Goal: Task Accomplishment & Management: Manage account settings

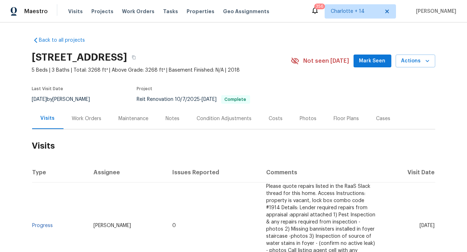
click at [88, 118] on div "Work Orders" at bounding box center [87, 118] width 30 height 7
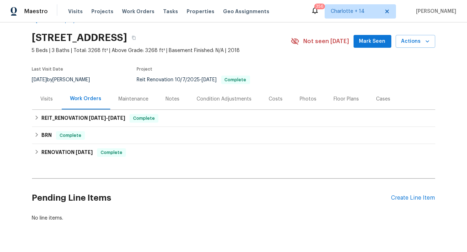
scroll to position [34, 0]
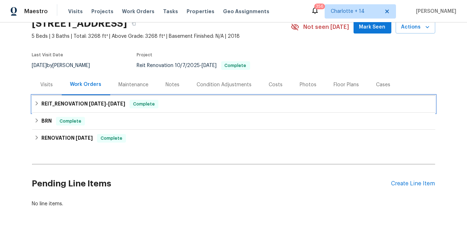
click at [59, 108] on h6 "REIT_RENOVATION [DATE] - [DATE]" at bounding box center [83, 104] width 84 height 9
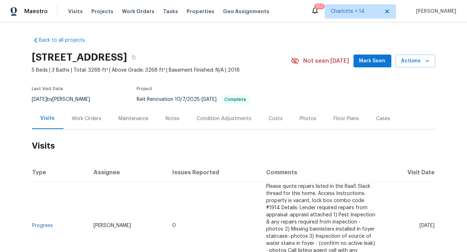
click at [88, 116] on div "Work Orders" at bounding box center [87, 118] width 30 height 7
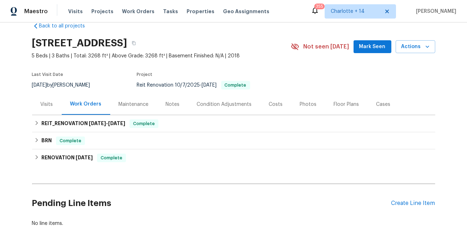
scroll to position [18, 0]
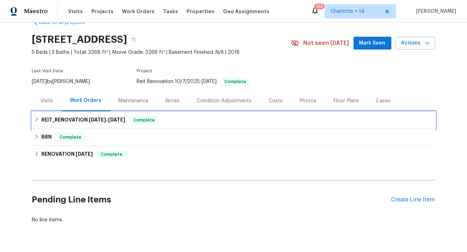
click at [86, 113] on div "REIT_RENOVATION [DATE] - [DATE] Complete" at bounding box center [233, 120] width 403 height 17
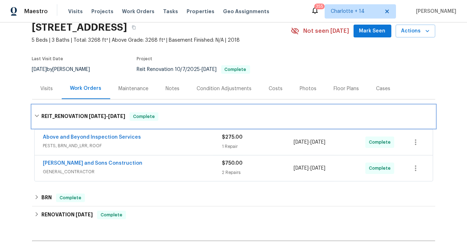
scroll to position [30, 0]
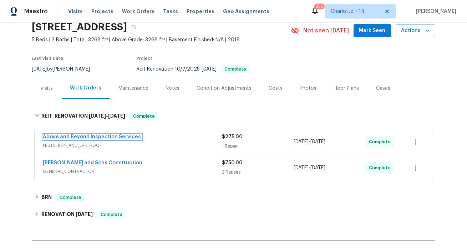
click at [80, 136] on link "Above and Beyond Inspection Services" at bounding box center [92, 136] width 98 height 5
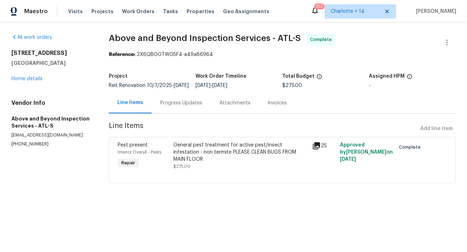
click at [181, 107] on div "Progress Updates" at bounding box center [181, 102] width 42 height 7
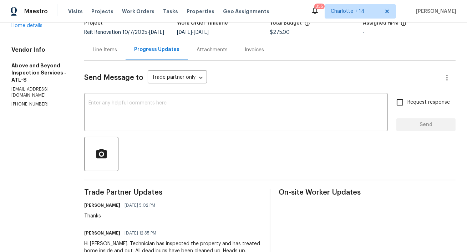
scroll to position [50, 0]
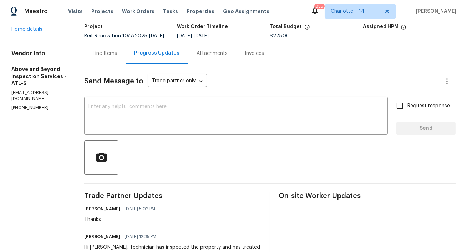
click at [227, 57] on div "Attachments" at bounding box center [211, 53] width 31 height 7
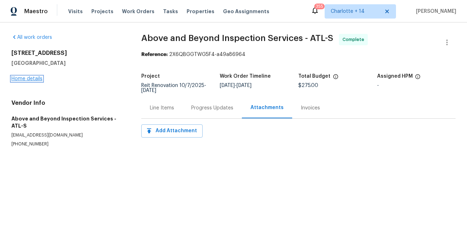
click at [18, 77] on link "Home details" at bounding box center [26, 78] width 31 height 5
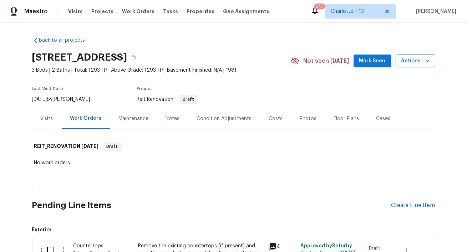
click at [408, 59] on span "Actions" at bounding box center [415, 61] width 28 height 9
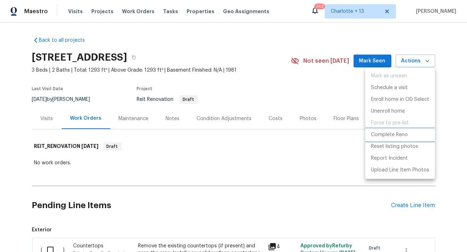
click at [392, 135] on p "Complete Reno" at bounding box center [389, 134] width 37 height 7
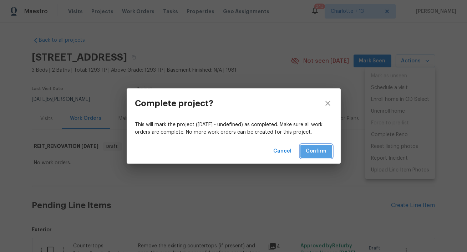
click at [309, 151] on span "Confirm" at bounding box center [316, 151] width 20 height 9
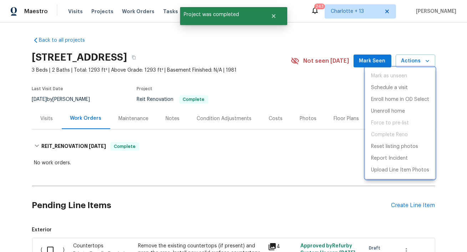
click at [274, 17] on div at bounding box center [233, 126] width 467 height 252
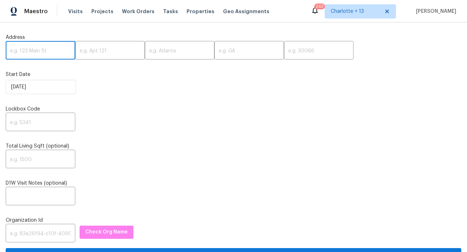
click at [40, 45] on input "text" at bounding box center [41, 51] width 70 height 17
paste input "1075 Forest Heights Rd, Stone Mountain, GA 30083"
click at [59, 52] on input "1075 Forest Heights Rd, Stone Mountain, GA 30083" at bounding box center [41, 51] width 70 height 17
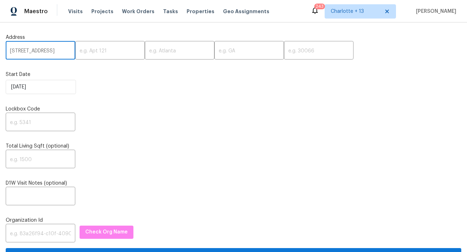
scroll to position [0, 48]
type input "1075 Forest Heights Rd, Stone Mountain, GA"
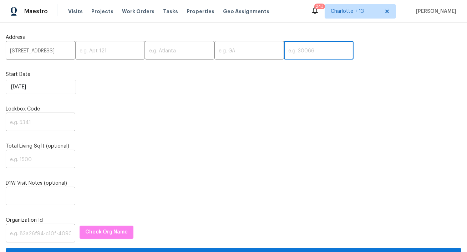
scroll to position [0, 0]
click at [284, 46] on input "text" at bounding box center [319, 51] width 70 height 17
paste input "30083"
type input "30083"
click at [57, 51] on input "1075 Forest Heights Rd, Stone Mountain, GA" at bounding box center [41, 51] width 70 height 17
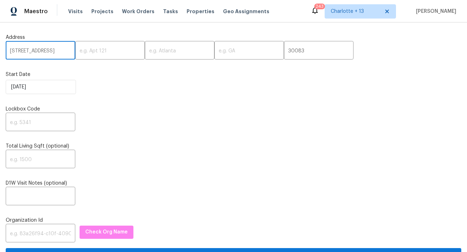
scroll to position [0, 48]
drag, startPoint x: 54, startPoint y: 52, endPoint x: 19, endPoint y: 50, distance: 35.7
click at [19, 50] on input "1075 Forest Heights Rd, Stone Mountain, GA" at bounding box center [41, 51] width 70 height 17
type input "1075 Forest Heights Rd, , GA"
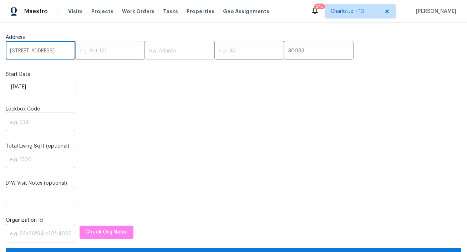
scroll to position [0, 0]
click at [157, 50] on input "text" at bounding box center [180, 51] width 70 height 17
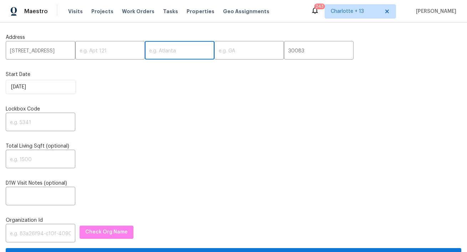
paste input "Stone Mountain"
type input "Stone Mountain"
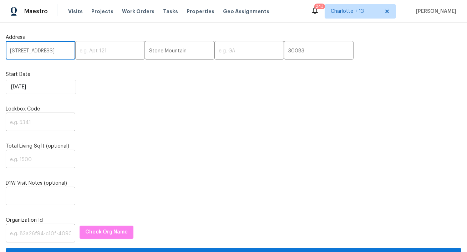
click at [58, 51] on input "1075 Forest Heights Rd, , GA" at bounding box center [41, 51] width 70 height 17
click at [60, 52] on input "1075 Forest Heights Rd, , GA" at bounding box center [41, 51] width 70 height 17
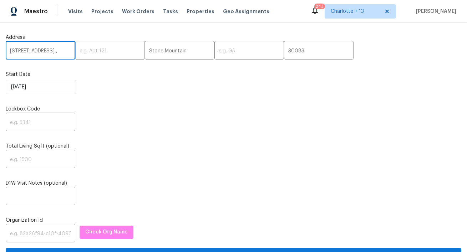
type input "1075 Forest Heights Rd, ,"
click at [193, 42] on div "Address 1075 Forest Heights Rd, , ​ ​ Stone Mountain ​ ​ 30083 ​" at bounding box center [233, 47] width 455 height 26
click at [214, 48] on input "text" at bounding box center [249, 51] width 70 height 17
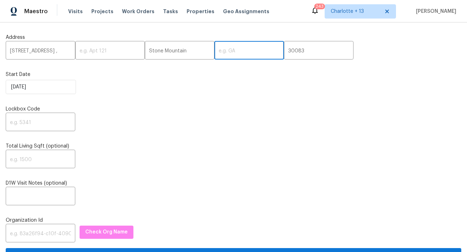
paste input "GA"
type input "GA"
click at [63, 53] on input "1075 Forest Heights Rd, ," at bounding box center [41, 51] width 70 height 17
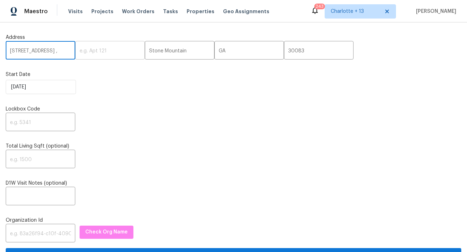
scroll to position [0, 3]
drag, startPoint x: 63, startPoint y: 52, endPoint x: 77, endPoint y: 52, distance: 13.6
click at [77, 52] on div "1075 Forest Heights Rd, , ​ ​ Stone Mountain ​ GA ​ 30083 ​" at bounding box center [233, 51] width 455 height 17
type input "1075 Forest Heights Rd"
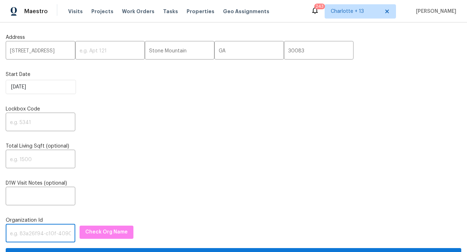
click at [23, 228] on input "text" at bounding box center [41, 234] width 70 height 17
paste input "845f7ff3-78ac-4044-be1e-2a70ff45d03f"
type input "845f7ff3-78ac-4044-be1e-2a70ff45d03f"
click at [104, 234] on span "Check Org Name" at bounding box center [106, 232] width 42 height 9
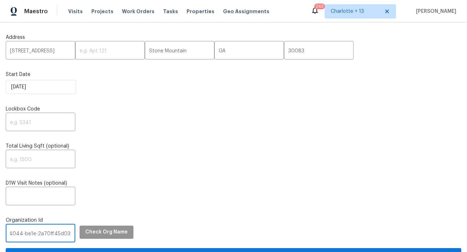
scroll to position [0, 0]
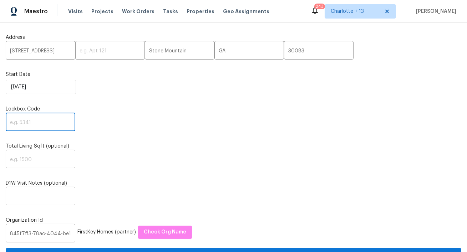
click at [35, 123] on input "text" at bounding box center [41, 122] width 70 height 17
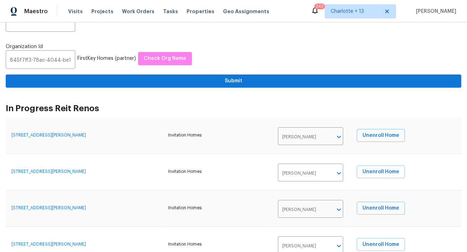
type input "0000"
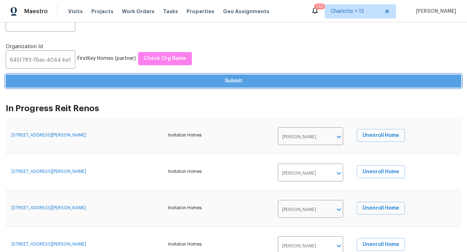
click at [145, 85] on span "Submit" at bounding box center [233, 81] width 444 height 9
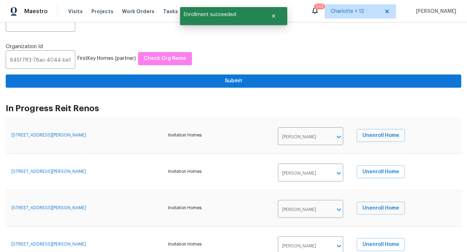
scroll to position [0, 0]
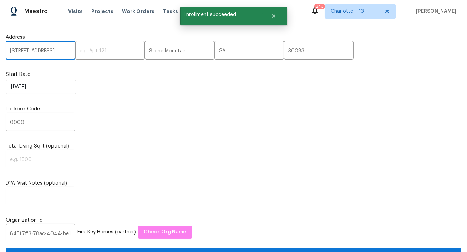
click at [33, 50] on input "1075 Forest Heights Rd" at bounding box center [41, 51] width 70 height 17
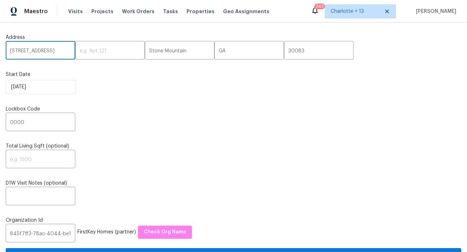
paste input "[STREET_ADDRESS]"
click at [55, 51] on input "[STREET_ADDRESS]" at bounding box center [41, 51] width 70 height 17
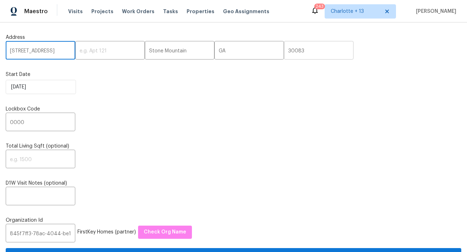
type input "498 Haven Ridge Dr, Stockbridge, GA"
click at [284, 51] on input "30083" at bounding box center [319, 51] width 70 height 17
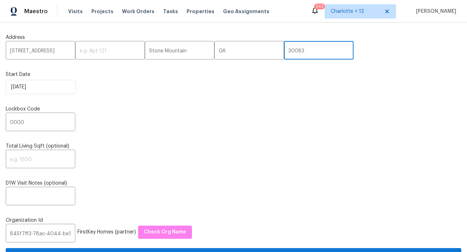
click at [284, 51] on input "30083" at bounding box center [319, 51] width 70 height 17
paste input "281"
type input "30281"
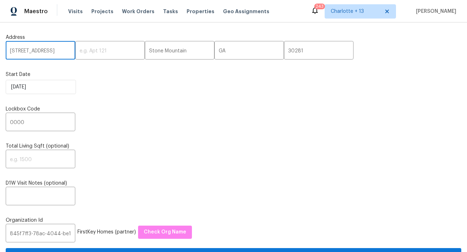
click at [45, 50] on input "498 Haven Ridge Dr, Stockbridge, GA" at bounding box center [41, 51] width 70 height 17
type input "498 Haven Ridge Dr,, GA"
click at [162, 51] on input "Stone Mountain" at bounding box center [180, 51] width 70 height 17
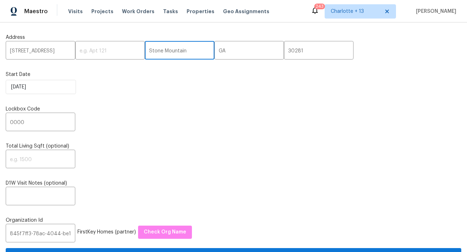
scroll to position [0, 0]
click at [162, 51] on input "Stone Mountain" at bounding box center [180, 51] width 70 height 17
paste input "Stockbridge"
click at [150, 52] on input "Stone Stockbridge" at bounding box center [180, 51] width 70 height 17
type input "Stockbridge"
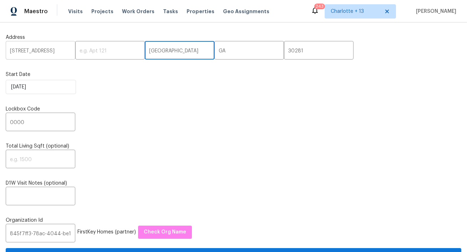
click at [55, 48] on input "498 Haven Ridge Dr,, GA" at bounding box center [41, 51] width 70 height 17
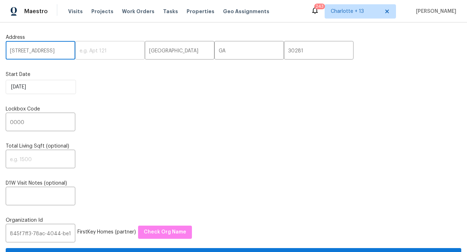
scroll to position [0, 3]
drag, startPoint x: 52, startPoint y: 53, endPoint x: 70, endPoint y: 48, distance: 18.1
click at [71, 48] on div "498 Haven Ridge Dr,, GA ​ ​ Stockbridge ​ GA ​ 30281 ​" at bounding box center [233, 51] width 455 height 17
type input "498 Haven Ridge Dr"
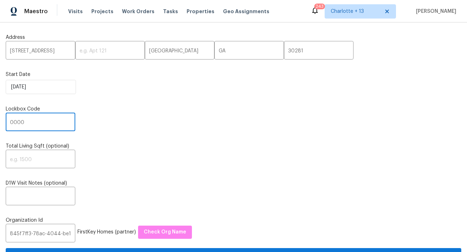
click at [35, 121] on input "0000" at bounding box center [41, 122] width 70 height 17
paste input "1914"
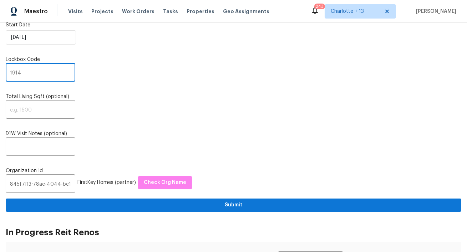
scroll to position [51, 0]
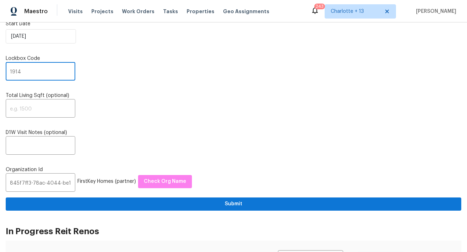
type input "1914"
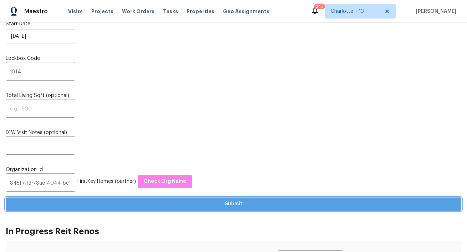
click at [211, 200] on span "Submit" at bounding box center [233, 204] width 444 height 9
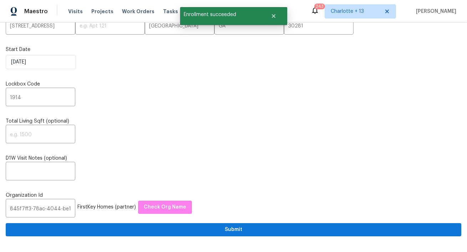
scroll to position [0, 0]
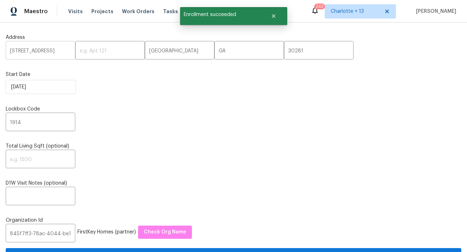
click at [46, 52] on input "498 Haven Ridge Dr" at bounding box center [41, 51] width 70 height 17
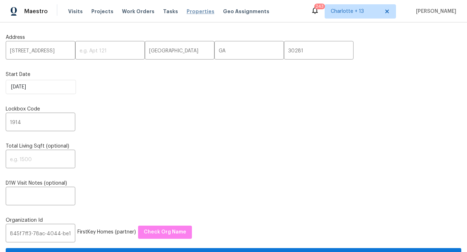
click at [191, 12] on span "Properties" at bounding box center [200, 11] width 28 height 7
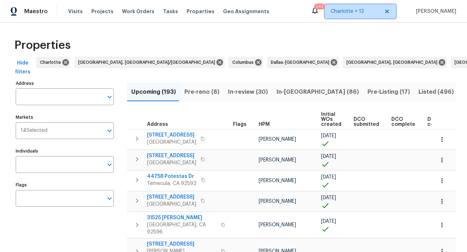
click at [373, 17] on span "Charlotte + 13" at bounding box center [359, 11] width 71 height 14
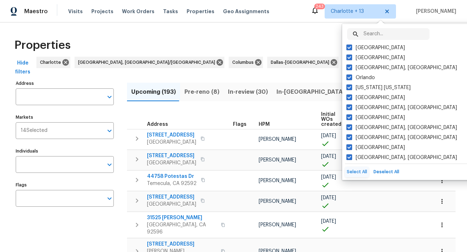
click at [360, 175] on button "Select All" at bounding box center [357, 172] width 24 height 10
checkbox input "true"
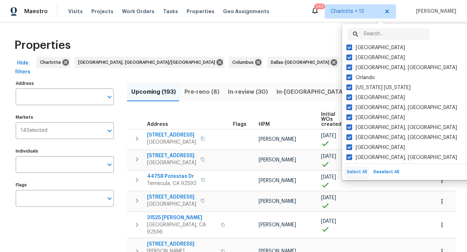
checkbox input "true"
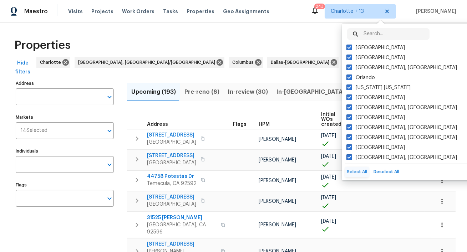
checkbox input "true"
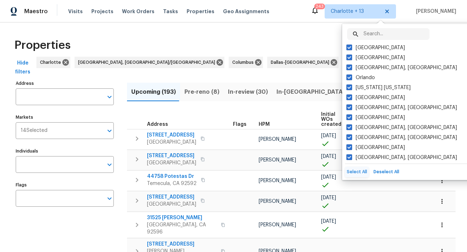
checkbox input "true"
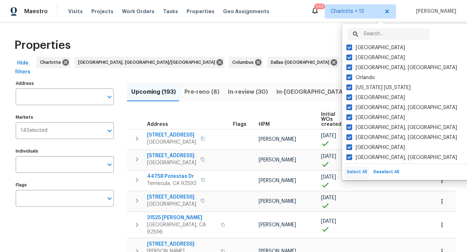
checkbox input "true"
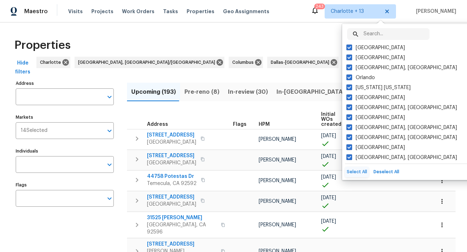
checkbox input "true"
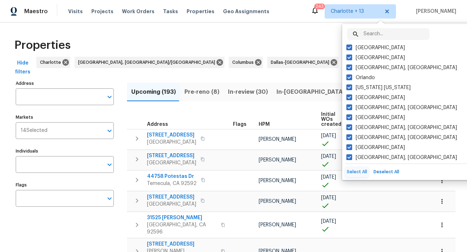
checkbox input "true"
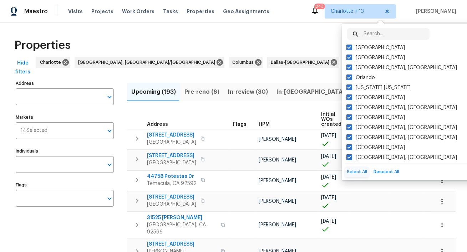
checkbox input "true"
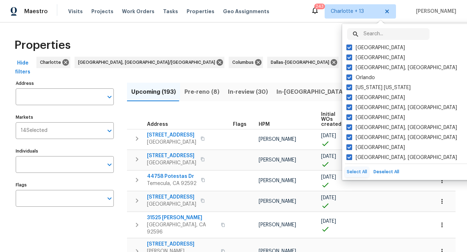
checkbox input "true"
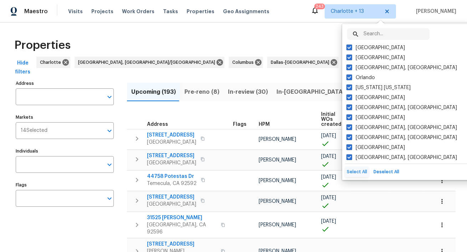
checkbox input "true"
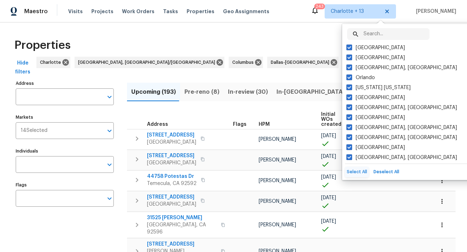
checkbox input "true"
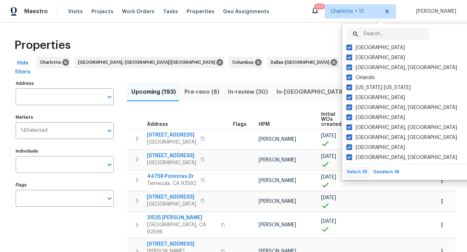
checkbox input "true"
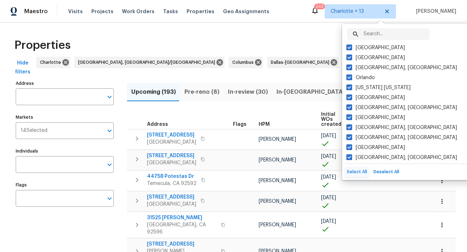
checkbox input "true"
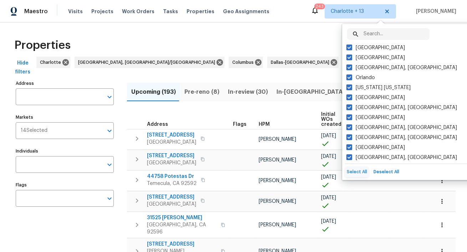
checkbox input "true"
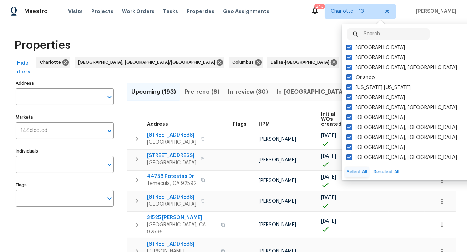
checkbox input "true"
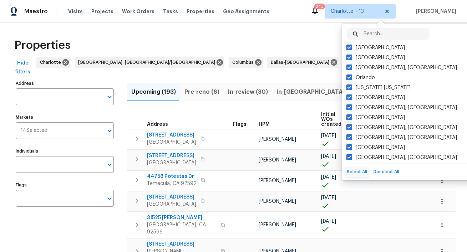
checkbox input "true"
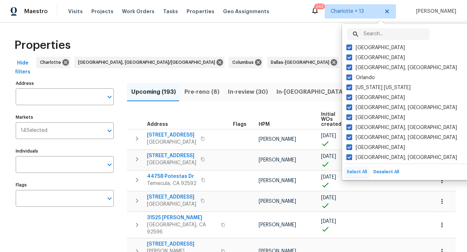
checkbox input "true"
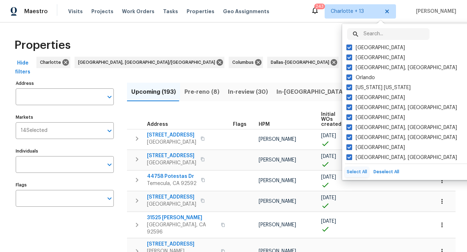
checkbox input "true"
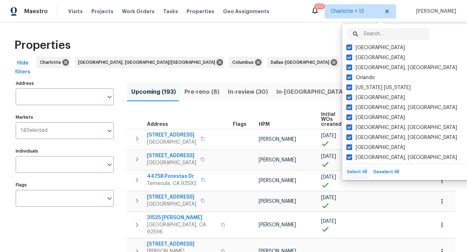
checkbox input "true"
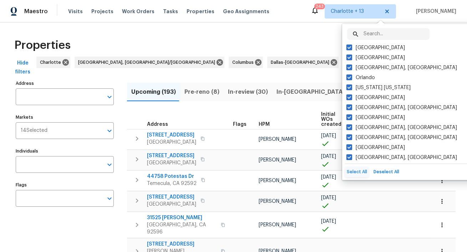
checkbox input "true"
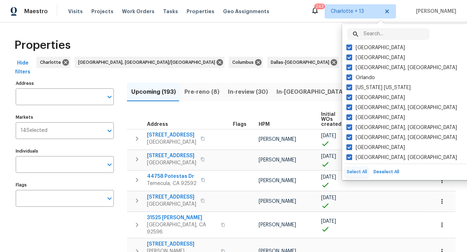
checkbox input "true"
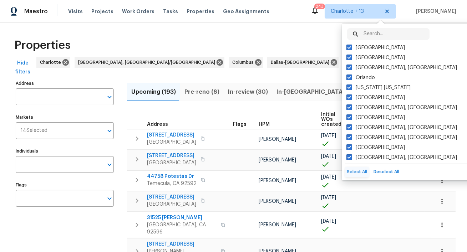
checkbox input "true"
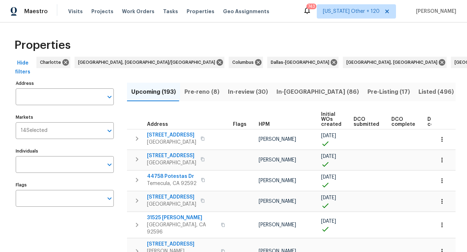
click at [85, 133] on input "Markets" at bounding box center [75, 130] width 56 height 17
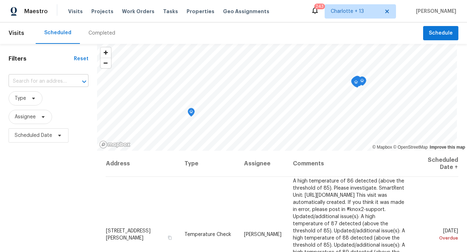
click at [47, 85] on input "text" at bounding box center [39, 81] width 60 height 11
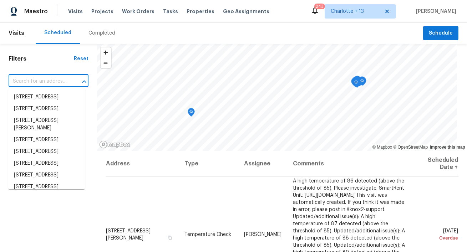
paste input "1075 Forest Heights Rd"
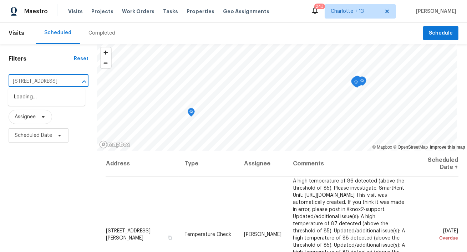
scroll to position [0, 1]
type input "1075 Forest Heights Rd"
click at [358, 12] on span "Charlotte + 13" at bounding box center [355, 11] width 49 height 7
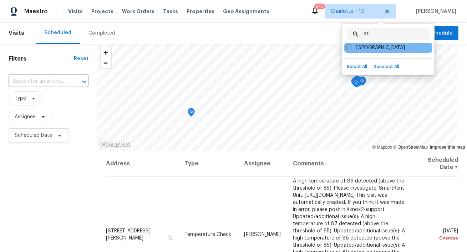
type input "atl"
click at [352, 49] on span at bounding box center [349, 48] width 6 height 6
click at [351, 49] on input "[GEOGRAPHIC_DATA]" at bounding box center [348, 46] width 5 height 5
checkbox input "true"
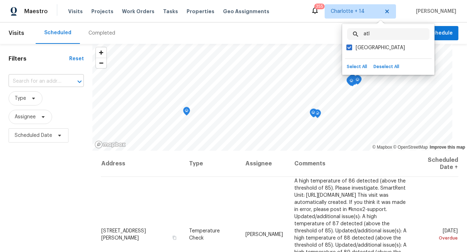
click at [50, 82] on input "text" at bounding box center [36, 81] width 55 height 11
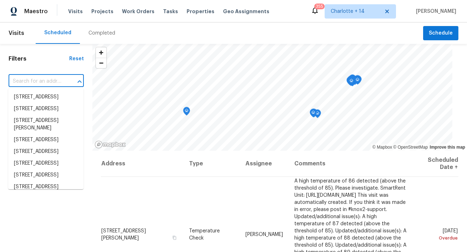
paste input "1075 Forest Heights Rd"
type input "1075 Forest Heights Rd"
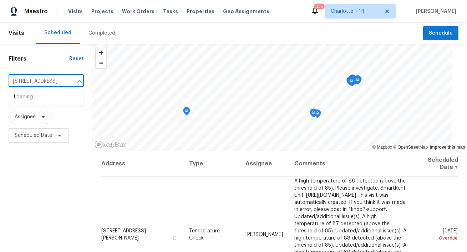
scroll to position [0, 2]
click at [41, 99] on li "[STREET_ADDRESS]" at bounding box center [45, 97] width 75 height 12
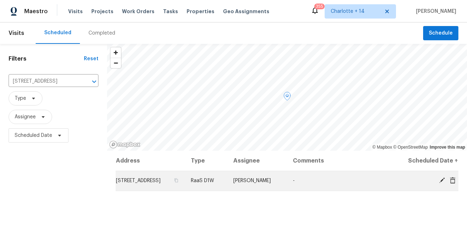
click at [455, 183] on icon at bounding box center [453, 180] width 6 height 6
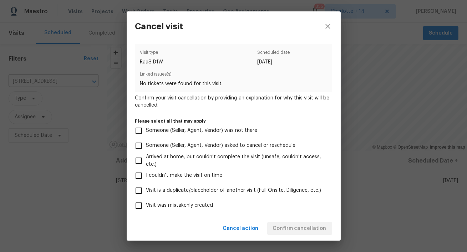
click at [200, 206] on span "Visit was mistakenly created" at bounding box center [179, 205] width 67 height 7
click at [146, 206] on input "Visit was mistakenly created" at bounding box center [138, 205] width 15 height 15
checkbox input "true"
click at [311, 230] on span "Confirm cancellation" at bounding box center [299, 228] width 53 height 9
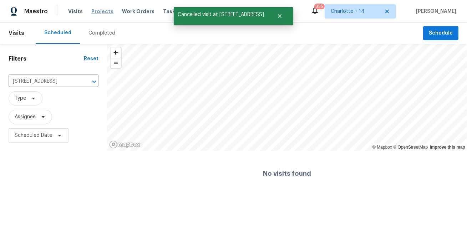
click at [93, 14] on span "Projects" at bounding box center [102, 11] width 22 height 7
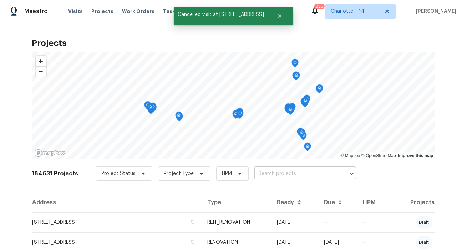
click at [279, 174] on input "text" at bounding box center [295, 173] width 82 height 11
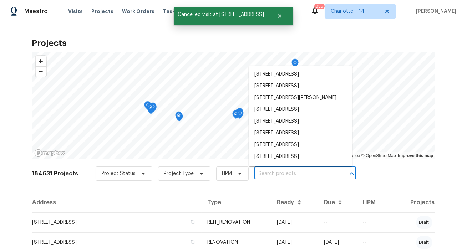
paste input "1075 Forest Heights Rd"
type input "1075 Forest Heights Rd"
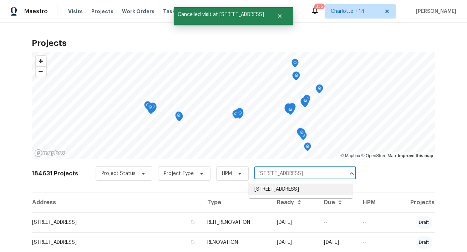
click at [271, 189] on li "[STREET_ADDRESS]" at bounding box center [301, 190] width 104 height 12
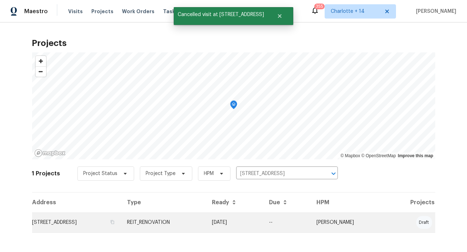
click at [93, 224] on td "[STREET_ADDRESS]" at bounding box center [76, 223] width 89 height 20
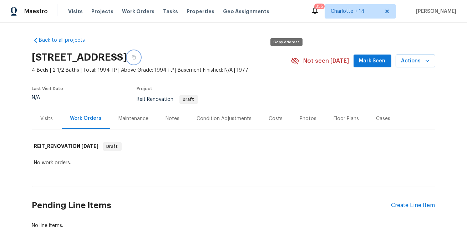
click at [136, 58] on icon "button" at bounding box center [134, 57] width 4 height 4
click at [73, 9] on span "Visits" at bounding box center [75, 11] width 15 height 7
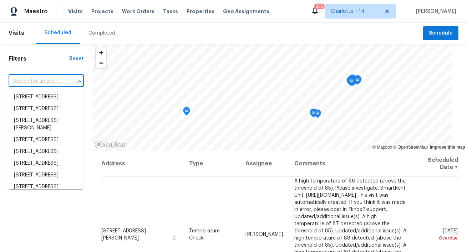
click at [27, 82] on input "text" at bounding box center [36, 81] width 55 height 11
paste input "498 Haven Ridge Dr"
type input "498 Haven Ridge Dr"
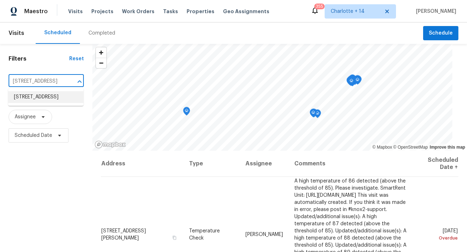
click at [24, 98] on li "[STREET_ADDRESS]" at bounding box center [45, 97] width 75 height 12
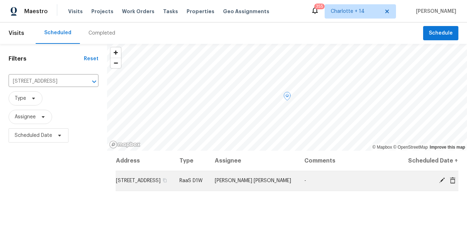
click at [452, 183] on icon at bounding box center [453, 180] width 6 height 6
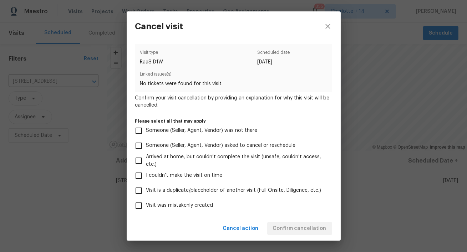
click at [189, 209] on span "Visit was mistakenly created" at bounding box center [179, 205] width 67 height 7
click at [146, 209] on input "Visit was mistakenly created" at bounding box center [138, 205] width 15 height 15
checkbox input "true"
click at [310, 227] on span "Confirm cancellation" at bounding box center [299, 228] width 53 height 9
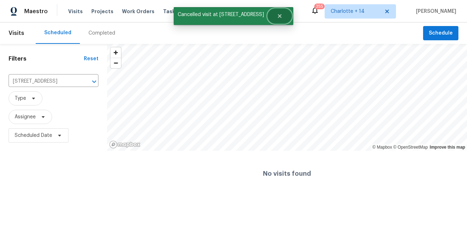
click at [281, 15] on icon "Close" at bounding box center [280, 16] width 4 height 4
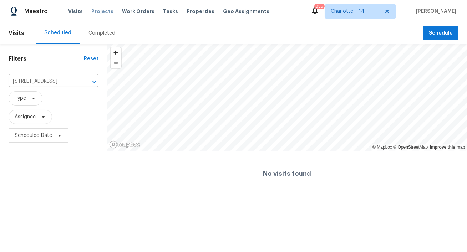
click at [92, 10] on span "Projects" at bounding box center [102, 11] width 22 height 7
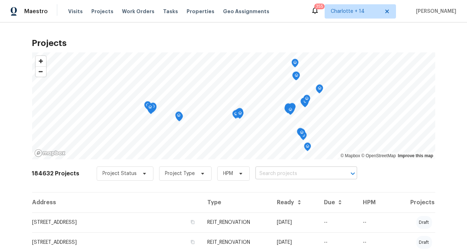
click at [285, 175] on input "text" at bounding box center [296, 173] width 82 height 11
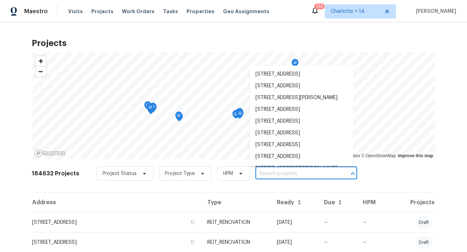
paste input "498 Haven Ridge Dr"
type input "498 Haven Ridge Dr"
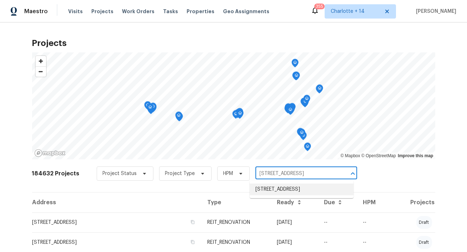
click at [274, 189] on li "[STREET_ADDRESS]" at bounding box center [302, 190] width 104 height 12
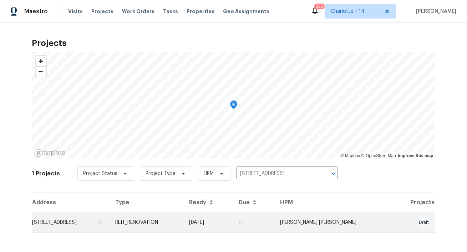
click at [82, 222] on td "[STREET_ADDRESS]" at bounding box center [71, 223] width 78 height 20
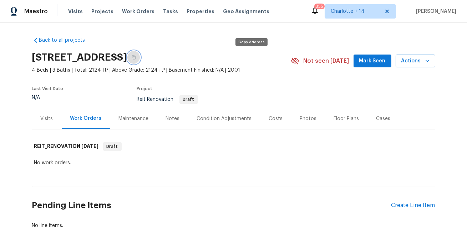
click at [140, 54] on button "button" at bounding box center [133, 57] width 13 height 13
click at [379, 14] on span "Charlotte + 14" at bounding box center [355, 11] width 49 height 7
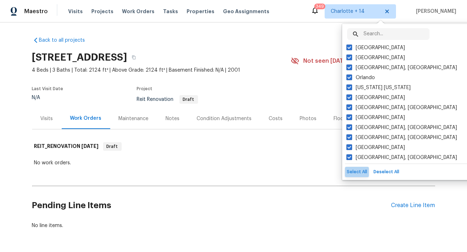
click at [359, 169] on button "Select All" at bounding box center [357, 172] width 24 height 10
checkbox input "true"
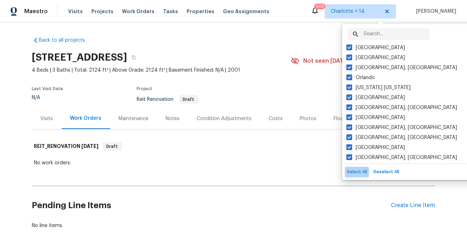
checkbox input "true"
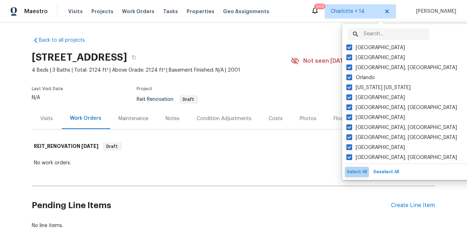
checkbox input "true"
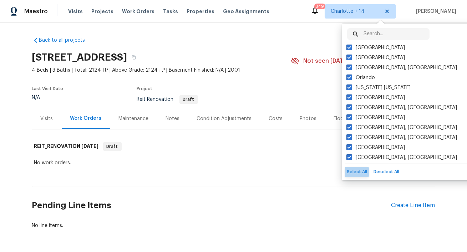
checkbox input "true"
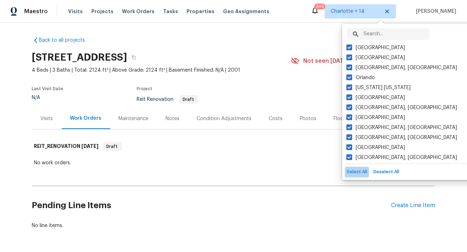
checkbox input "true"
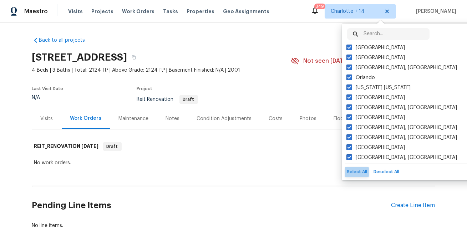
checkbox input "true"
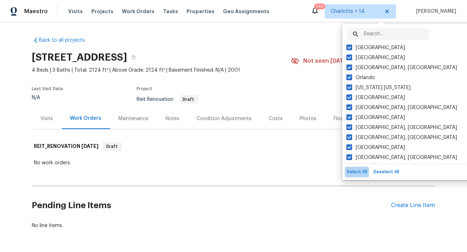
checkbox input "true"
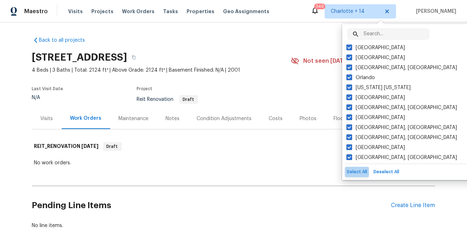
checkbox input "true"
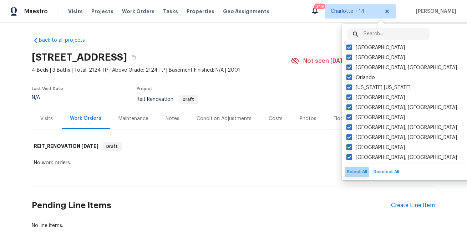
checkbox input "true"
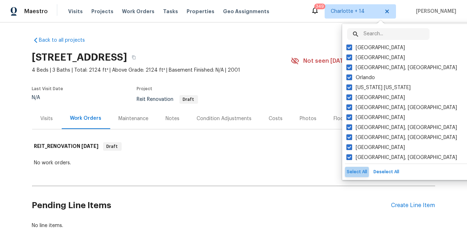
checkbox input "true"
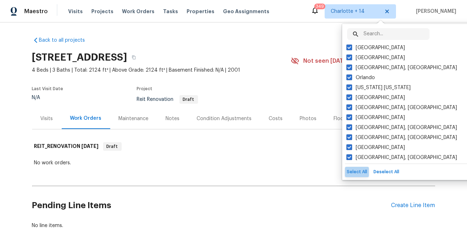
checkbox input "true"
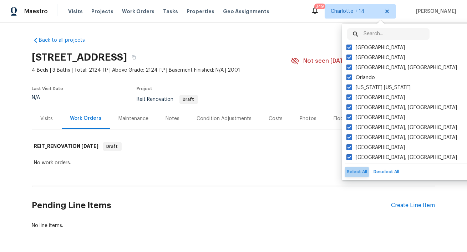
checkbox input "true"
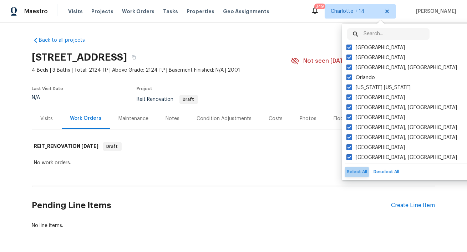
checkbox input "true"
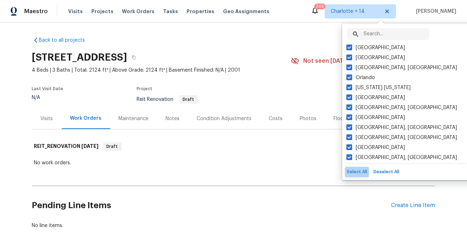
checkbox input "true"
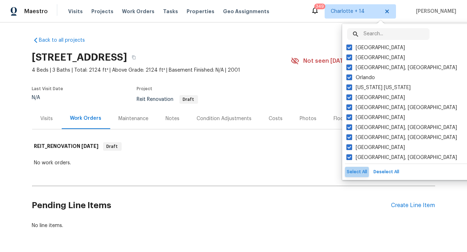
checkbox input "true"
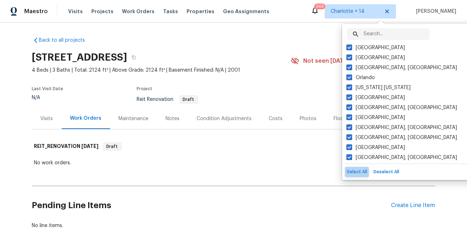
checkbox input "true"
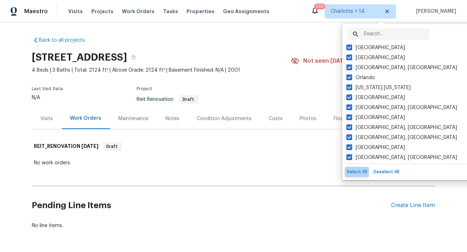
checkbox input "true"
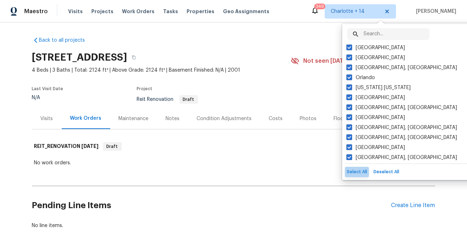
checkbox input "true"
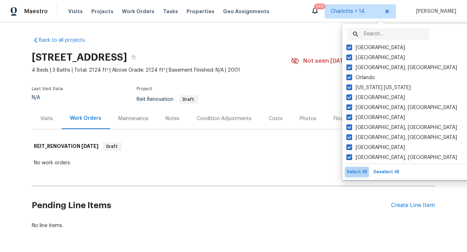
checkbox input "true"
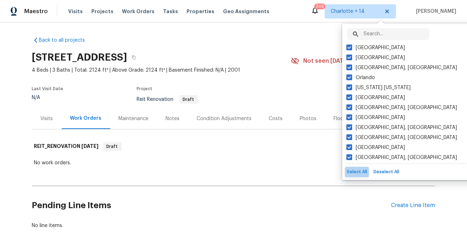
checkbox input "true"
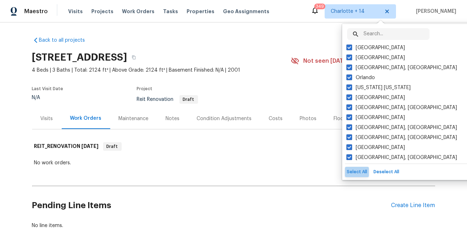
checkbox input "true"
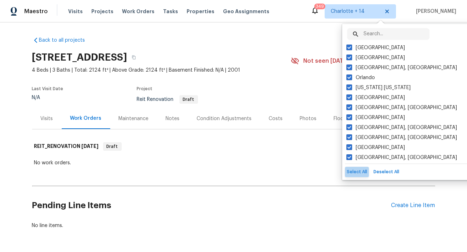
checkbox input "true"
click at [266, 25] on div "Back to all projects 498 Haven Ridge Dr, Stockbridge, GA 30281 4 Beds | 3 Baths…" at bounding box center [233, 137] width 467 height 230
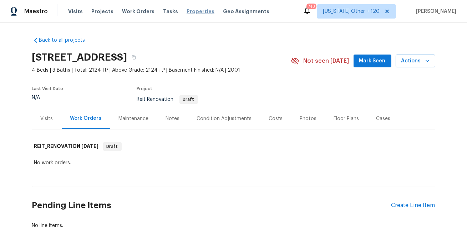
click at [191, 11] on span "Properties" at bounding box center [200, 11] width 28 height 7
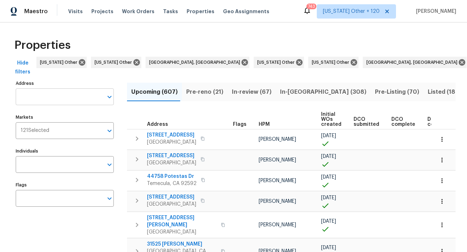
click at [77, 96] on input "Address" at bounding box center [59, 96] width 87 height 17
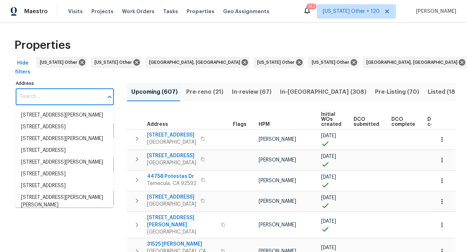
click at [86, 83] on label "Address" at bounding box center [65, 83] width 98 height 4
click at [86, 88] on input "Address" at bounding box center [59, 96] width 87 height 17
click at [86, 83] on label "Address" at bounding box center [65, 83] width 98 height 4
click at [86, 88] on input "Address" at bounding box center [59, 96] width 87 height 17
click at [109, 96] on icon "Close" at bounding box center [109, 97] width 4 height 2
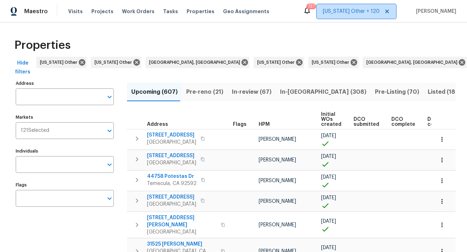
click at [389, 10] on icon at bounding box center [387, 12] width 4 height 4
click at [185, 17] on div "Visits Projects Work Orders Tasks Properties Geo Assignments" at bounding box center [173, 11] width 210 height 14
click at [188, 12] on span "Properties" at bounding box center [200, 11] width 28 height 7
click at [163, 11] on span "Tasks" at bounding box center [170, 11] width 15 height 5
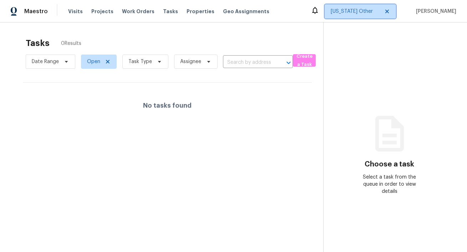
click at [379, 8] on span "[US_STATE] Other" at bounding box center [355, 11] width 49 height 7
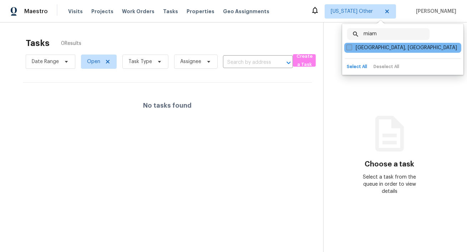
type input "miam"
click at [357, 47] on label "[GEOGRAPHIC_DATA], [GEOGRAPHIC_DATA]" at bounding box center [401, 47] width 111 height 7
click at [351, 47] on input "[GEOGRAPHIC_DATA], [GEOGRAPHIC_DATA]" at bounding box center [348, 46] width 5 height 5
checkbox input "true"
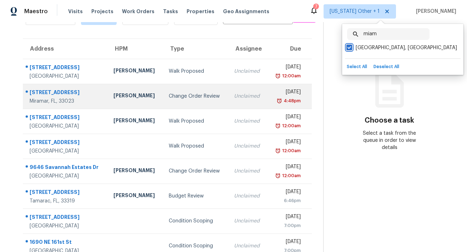
scroll to position [56, 0]
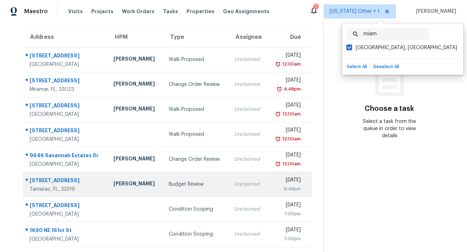
click at [108, 185] on td "[PERSON_NAME]" at bounding box center [135, 184] width 55 height 25
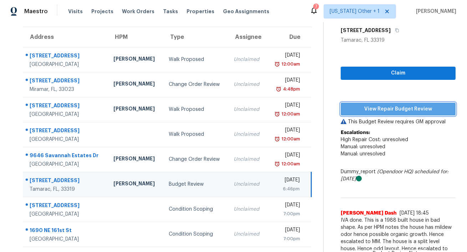
click at [399, 108] on span "View Repair Budget Review" at bounding box center [397, 109] width 103 height 9
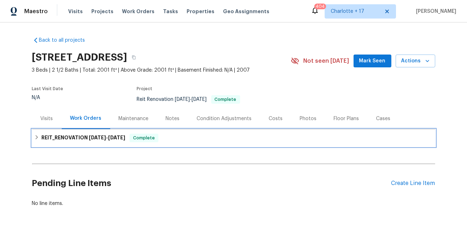
click at [97, 133] on div "REIT_RENOVATION [DATE] - [DATE] Complete" at bounding box center [233, 137] width 403 height 17
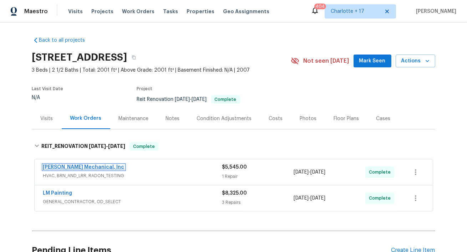
click at [83, 165] on link "[PERSON_NAME] Mechanical, Inc" at bounding box center [83, 167] width 81 height 5
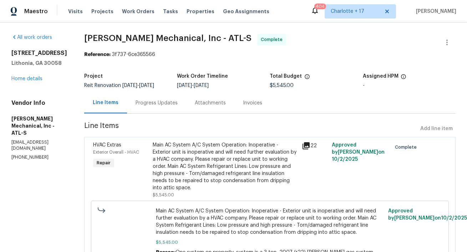
click at [309, 149] on icon at bounding box center [305, 145] width 7 height 7
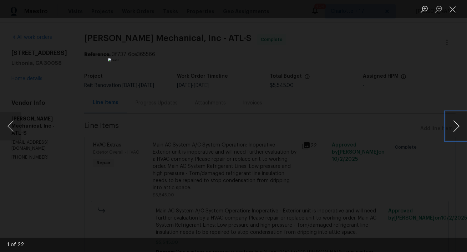
click at [460, 127] on button "Next image" at bounding box center [455, 126] width 21 height 29
click at [6, 123] on button "Previous image" at bounding box center [10, 126] width 21 height 29
click at [460, 132] on button "Next image" at bounding box center [455, 126] width 21 height 29
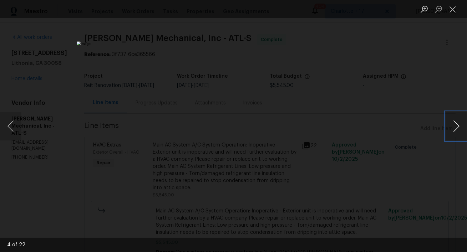
click at [460, 132] on button "Next image" at bounding box center [455, 126] width 21 height 29
click at [455, 124] on button "Next image" at bounding box center [455, 126] width 21 height 29
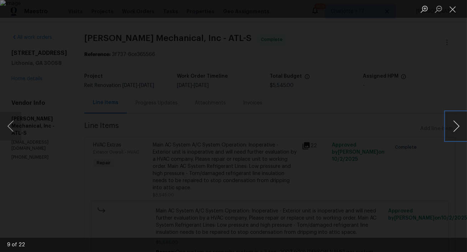
click at [455, 124] on button "Next image" at bounding box center [455, 126] width 21 height 29
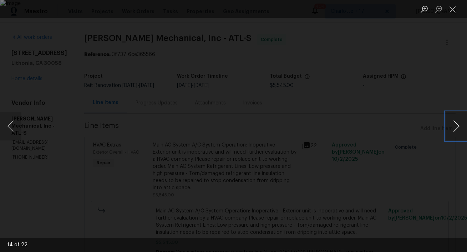
click at [455, 124] on button "Next image" at bounding box center [455, 126] width 21 height 29
click at [454, 123] on button "Next image" at bounding box center [455, 126] width 21 height 29
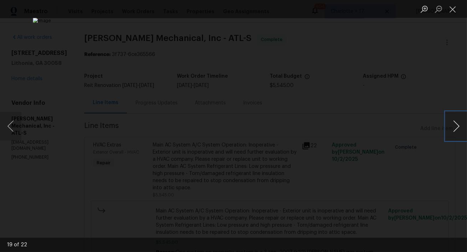
click at [454, 123] on button "Next image" at bounding box center [455, 126] width 21 height 29
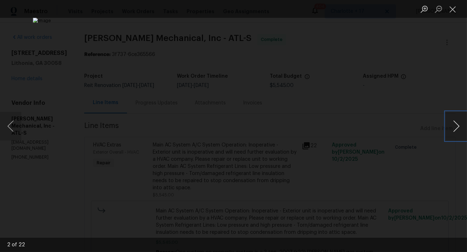
click at [454, 123] on button "Next image" at bounding box center [455, 126] width 21 height 29
click at [454, 122] on button "Next image" at bounding box center [455, 126] width 21 height 29
click at [426, 124] on div "Lightbox" at bounding box center [233, 126] width 467 height 252
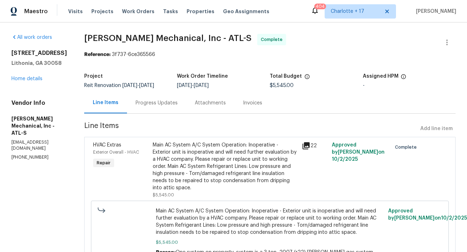
click at [267, 169] on div "Main AC System A/C System Operation: Inoperative - Exterior unit is inoperative…" at bounding box center [225, 167] width 145 height 50
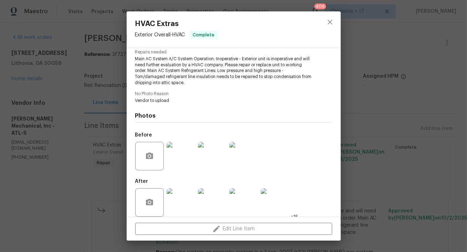
scroll to position [83, 0]
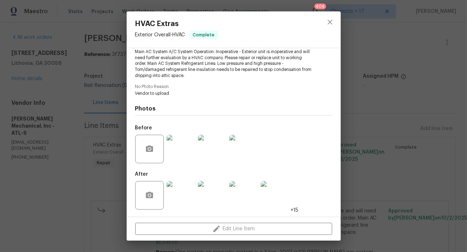
click at [179, 195] on img at bounding box center [181, 195] width 29 height 29
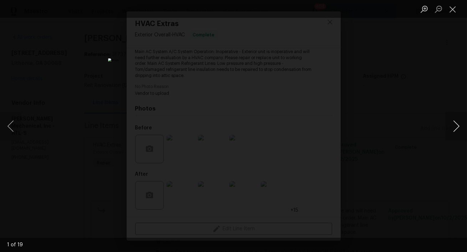
click at [455, 126] on button "Next image" at bounding box center [455, 126] width 21 height 29
click at [6, 129] on button "Previous image" at bounding box center [10, 126] width 21 height 29
click at [372, 52] on div "Lightbox" at bounding box center [233, 126] width 467 height 252
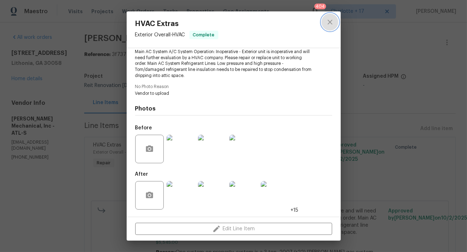
click at [326, 20] on icon "close" at bounding box center [330, 22] width 9 height 9
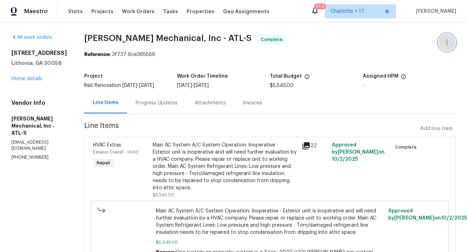
click at [444, 44] on icon "button" at bounding box center [446, 42] width 9 height 9
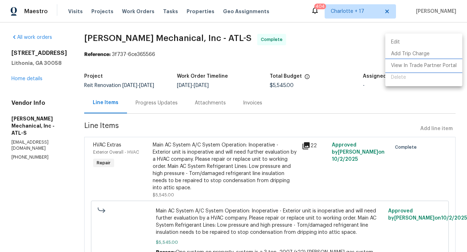
click at [402, 67] on li "View In Trade Partner Portal" at bounding box center [423, 66] width 77 height 12
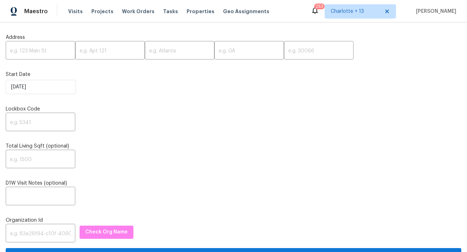
click at [22, 50] on input "text" at bounding box center [41, 51] width 70 height 17
paste input "[STREET_ADDRESS]"
click at [57, 52] on input "[STREET_ADDRESS]" at bounding box center [41, 51] width 70 height 17
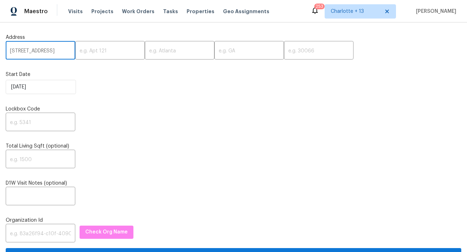
scroll to position [0, 29]
type input "[STREET_ADDRESS]"
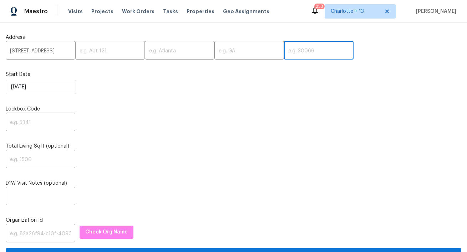
click at [284, 46] on input "text" at bounding box center [319, 51] width 70 height 17
paste input "30331"
type input "30331"
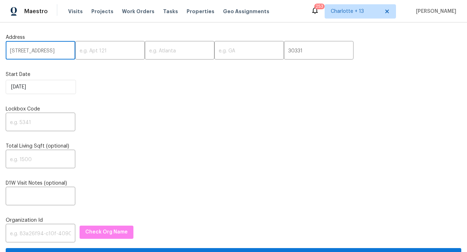
click at [62, 49] on input "[STREET_ADDRESS]" at bounding box center [41, 51] width 70 height 17
click at [50, 52] on input "[STREET_ADDRESS]" at bounding box center [41, 51] width 70 height 17
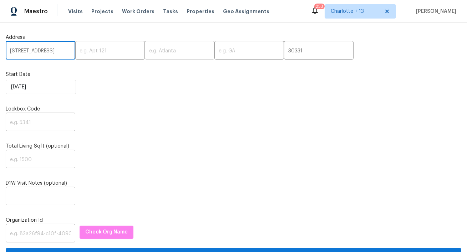
type input "[STREET_ADDRESS]"
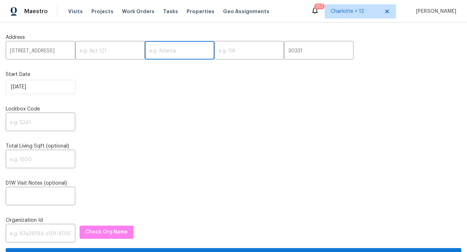
scroll to position [0, 0]
click at [163, 48] on input "text" at bounding box center [180, 51] width 70 height 17
paste input "[GEOGRAPHIC_DATA]"
type input "[GEOGRAPHIC_DATA]"
click at [61, 51] on input "[STREET_ADDRESS]" at bounding box center [41, 51] width 70 height 17
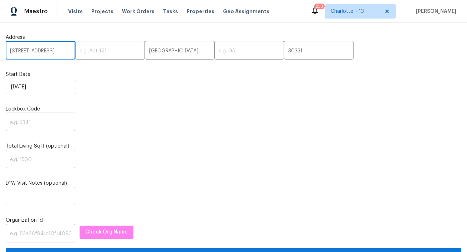
scroll to position [0, 11]
click at [61, 51] on input "[STREET_ADDRESS]" at bounding box center [41, 51] width 70 height 17
type input "[STREET_ADDRESS],"
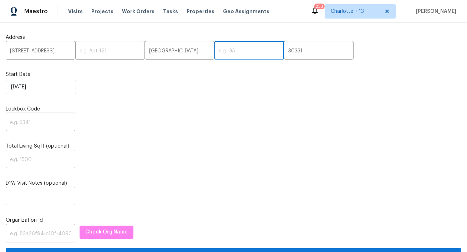
scroll to position [0, 0]
click at [214, 51] on input "text" at bounding box center [249, 51] width 70 height 17
paste input "GA"
type input "GA"
click at [62, 53] on input "[STREET_ADDRESS]," at bounding box center [41, 51] width 70 height 17
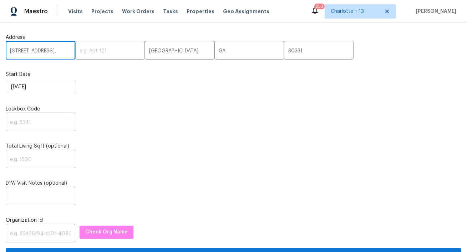
scroll to position [0, 2]
drag, startPoint x: 62, startPoint y: 52, endPoint x: 79, endPoint y: 52, distance: 17.1
click at [79, 52] on div "[STREET_ADDRESS][PERSON_NAME] ​" at bounding box center [233, 51] width 455 height 17
type input "[STREET_ADDRESS]"
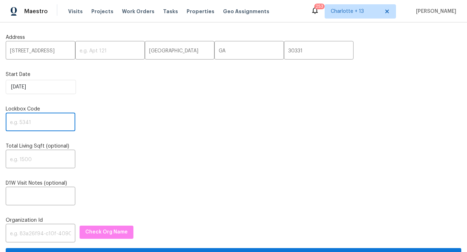
click at [38, 123] on input "text" at bounding box center [41, 122] width 70 height 17
paste input "7368"
type input "7368"
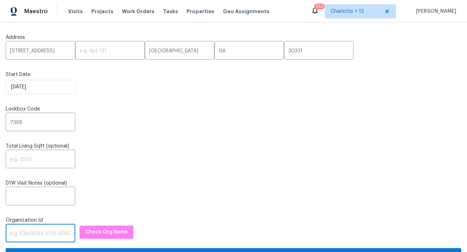
click at [38, 234] on input "text" at bounding box center [41, 234] width 70 height 17
paste input "845f7ff3-78ac-4044-be1e-2a70ff45d03f"
type input "845f7ff3-78ac-4044-be1e-2a70ff45d03f"
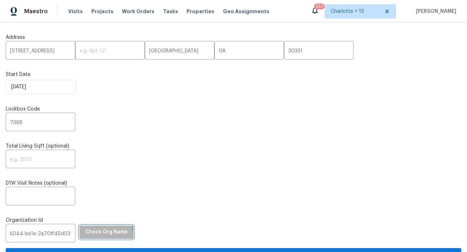
scroll to position [0, 0]
click at [91, 235] on span "Check Org Name" at bounding box center [106, 232] width 42 height 9
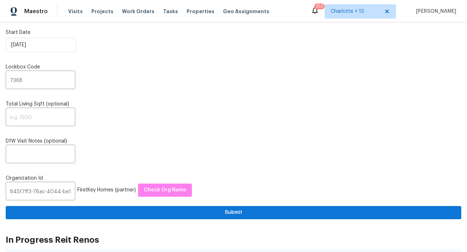
scroll to position [112, 0]
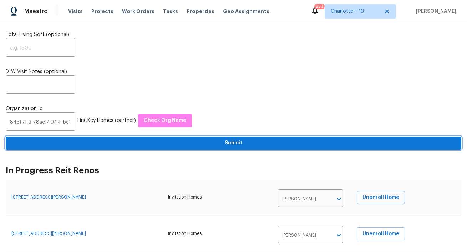
click at [162, 145] on span "Submit" at bounding box center [233, 143] width 444 height 9
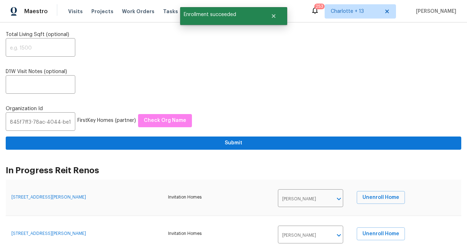
scroll to position [0, 0]
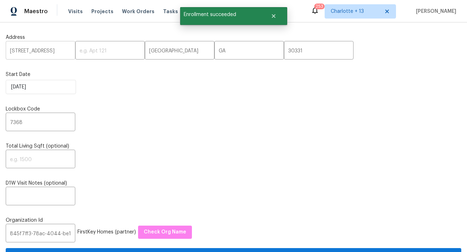
click at [46, 50] on input "[STREET_ADDRESS]" at bounding box center [41, 51] width 70 height 17
click at [71, 8] on span "Visits" at bounding box center [75, 11] width 15 height 7
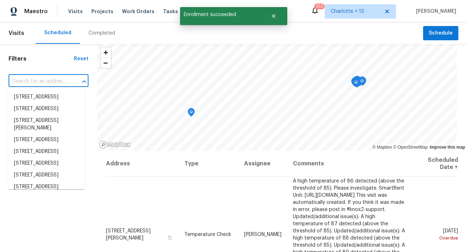
click at [50, 81] on input "text" at bounding box center [39, 81] width 60 height 11
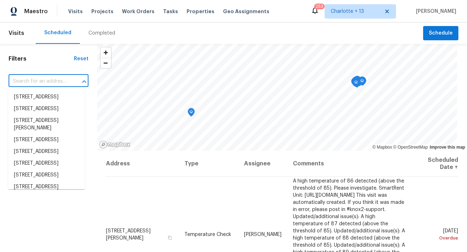
paste input "[STREET_ADDRESS]"
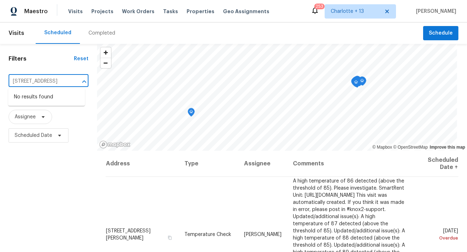
type input "[STREET_ADDRESS]"
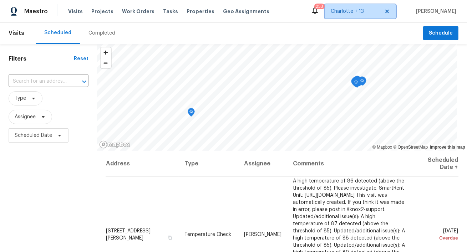
click at [363, 8] on span "Charlotte + 13" at bounding box center [355, 11] width 49 height 7
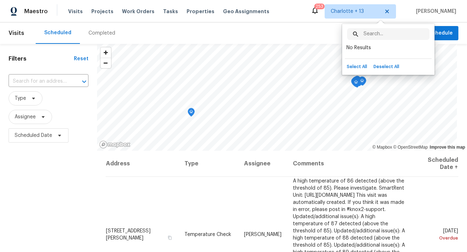
scroll to position [0, 0]
type input "atl"
click at [354, 53] on div "atl ​ [GEOGRAPHIC_DATA]" at bounding box center [388, 40] width 92 height 32
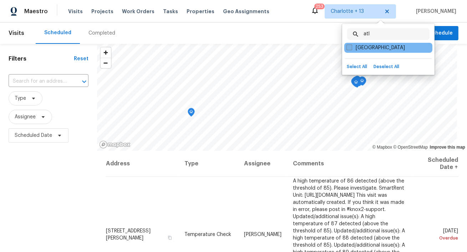
click at [356, 44] on label "[GEOGRAPHIC_DATA]" at bounding box center [375, 47] width 58 height 7
click at [351, 44] on input "[GEOGRAPHIC_DATA]" at bounding box center [348, 46] width 5 height 5
checkbox input "true"
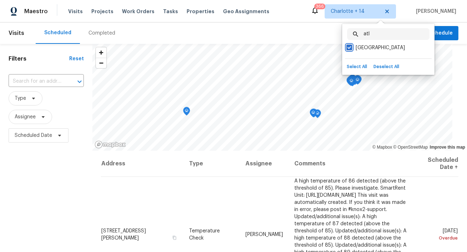
click at [36, 89] on div "​" at bounding box center [46, 81] width 75 height 15
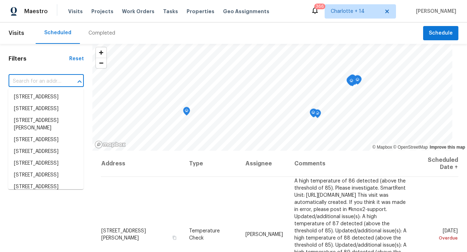
click at [37, 86] on input "text" at bounding box center [36, 81] width 55 height 11
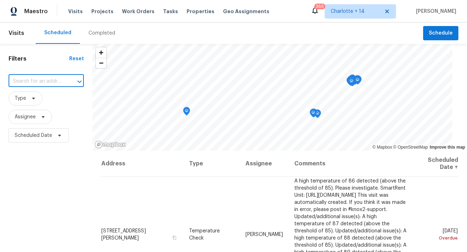
paste input "[STREET_ADDRESS]"
type input "[STREET_ADDRESS]"
click at [37, 101] on li "[STREET_ADDRESS]" at bounding box center [45, 97] width 75 height 12
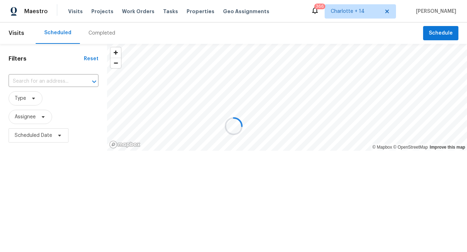
type input "[STREET_ADDRESS]"
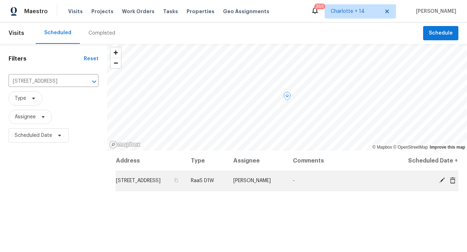
click at [454, 183] on icon at bounding box center [453, 180] width 6 height 6
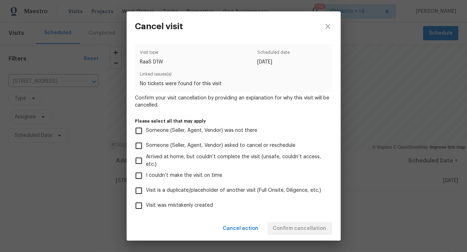
click at [208, 205] on span "Visit was mistakenly created" at bounding box center [179, 205] width 67 height 7
click at [146, 205] on input "Visit was mistakenly created" at bounding box center [138, 205] width 15 height 15
checkbox input "true"
click at [317, 226] on span "Confirm cancellation" at bounding box center [299, 228] width 53 height 9
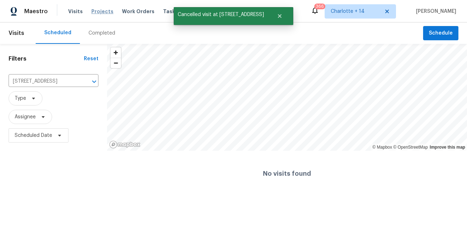
click at [104, 9] on span "Projects" at bounding box center [102, 11] width 22 height 7
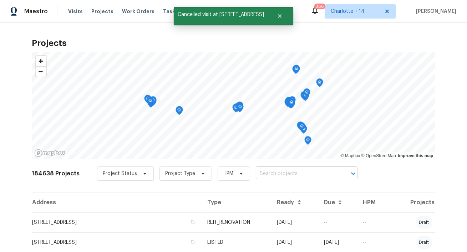
click at [285, 169] on input "text" at bounding box center [297, 173] width 82 height 11
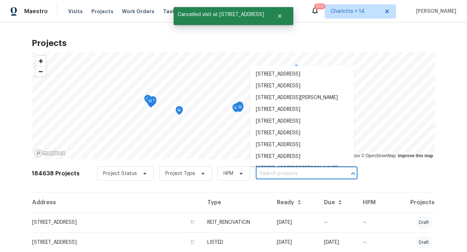
paste input "[STREET_ADDRESS]"
type input "[STREET_ADDRESS]"
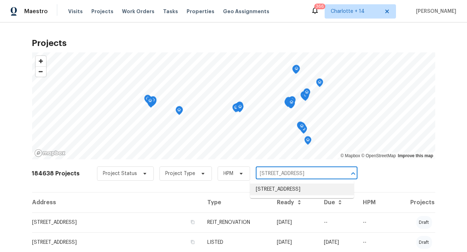
click at [278, 189] on li "[STREET_ADDRESS]" at bounding box center [302, 190] width 104 height 12
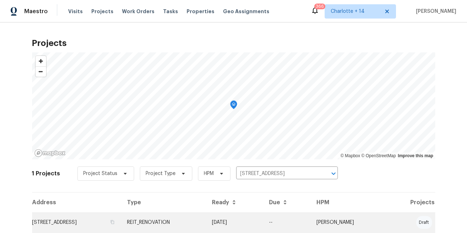
click at [86, 219] on td "[STREET_ADDRESS]" at bounding box center [76, 223] width 89 height 20
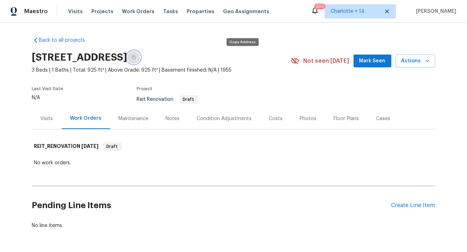
click at [140, 55] on button "button" at bounding box center [133, 57] width 13 height 13
click at [46, 123] on div "Visits" at bounding box center [47, 118] width 30 height 21
